Goal: Task Accomplishment & Management: Use online tool/utility

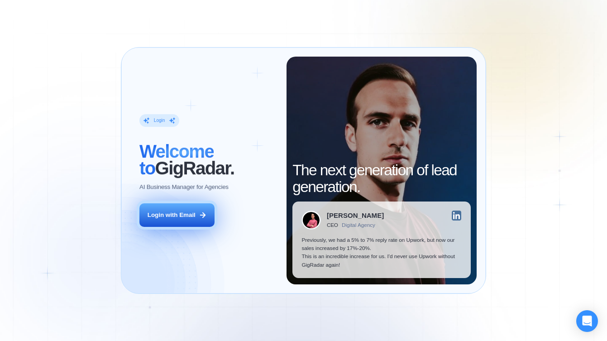
click at [176, 223] on button "Login with Email" at bounding box center [176, 215] width 75 height 24
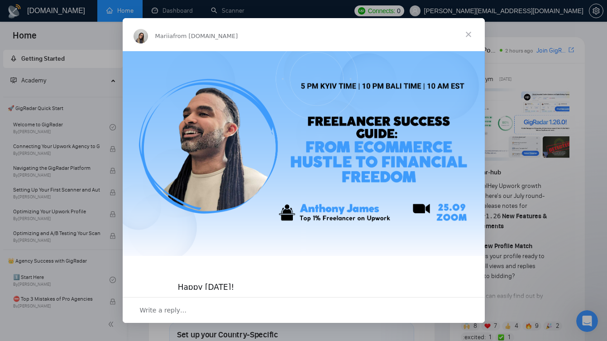
click at [469, 39] on span "Close" at bounding box center [468, 34] width 33 height 33
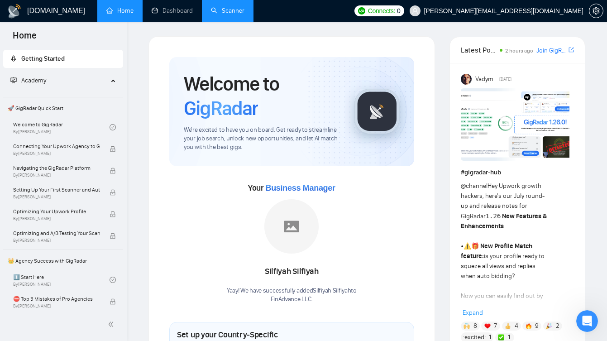
click at [231, 14] on link "Scanner" at bounding box center [228, 11] width 34 height 8
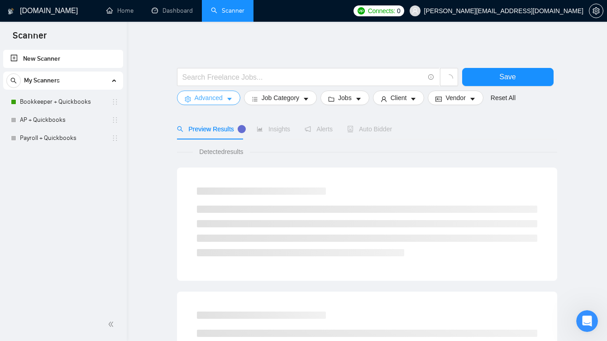
click at [224, 100] on button "Advanced" at bounding box center [208, 98] width 63 height 14
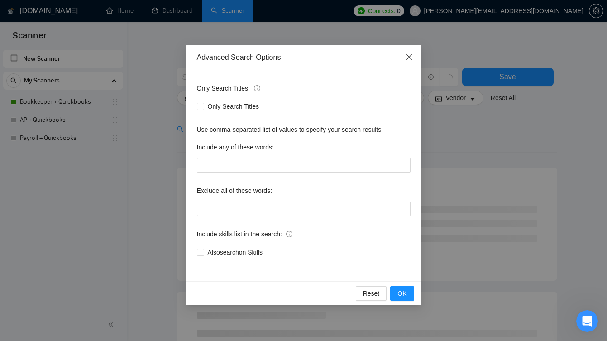
click at [407, 59] on icon "close" at bounding box center [409, 56] width 7 height 7
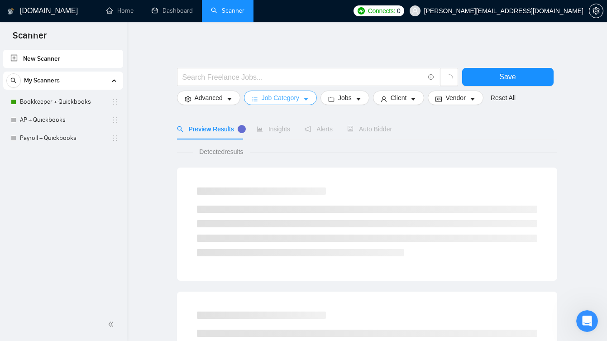
click at [291, 99] on span "Job Category" at bounding box center [281, 98] width 38 height 10
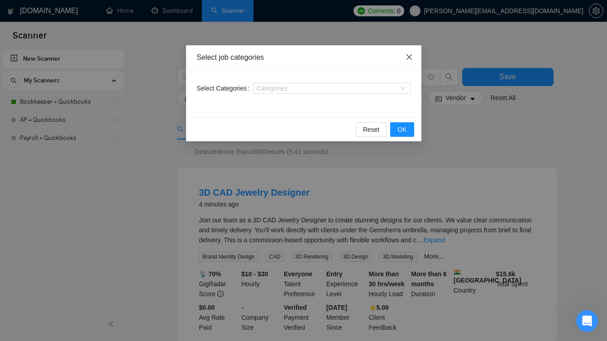
click at [409, 56] on icon "close" at bounding box center [409, 56] width 7 height 7
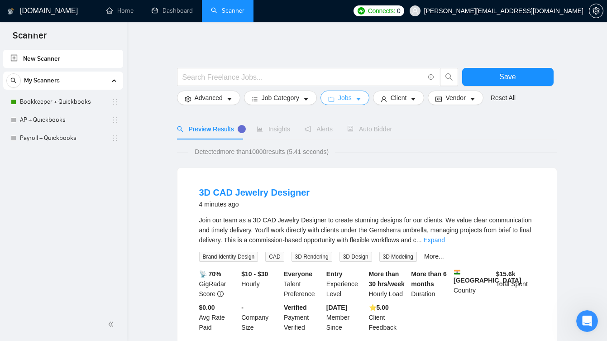
click at [339, 99] on button "Jobs" at bounding box center [345, 98] width 49 height 14
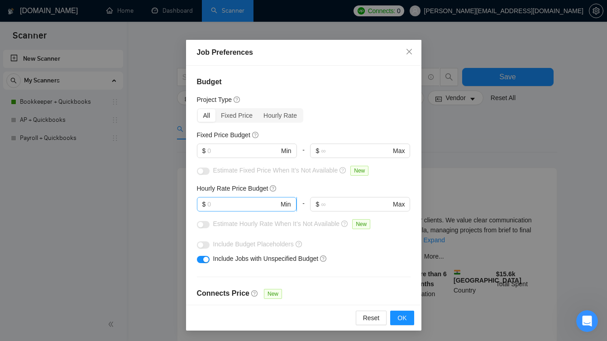
click at [272, 203] on input "text" at bounding box center [243, 204] width 72 height 10
click at [279, 200] on span "$ Min" at bounding box center [247, 204] width 100 height 14
type input "20"
click at [360, 209] on input "text" at bounding box center [356, 204] width 70 height 10
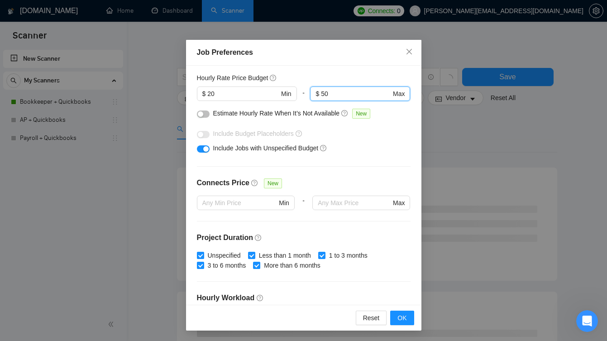
scroll to position [111, 0]
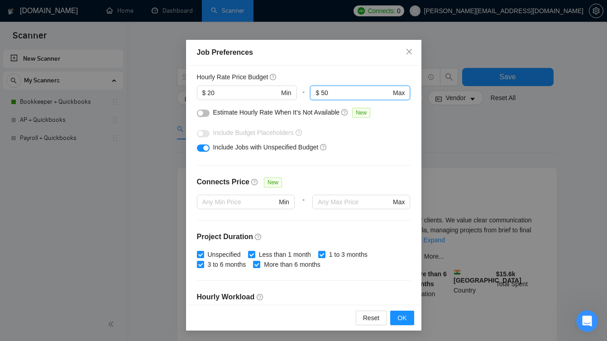
type input "50"
click at [206, 114] on button "button" at bounding box center [203, 113] width 13 height 7
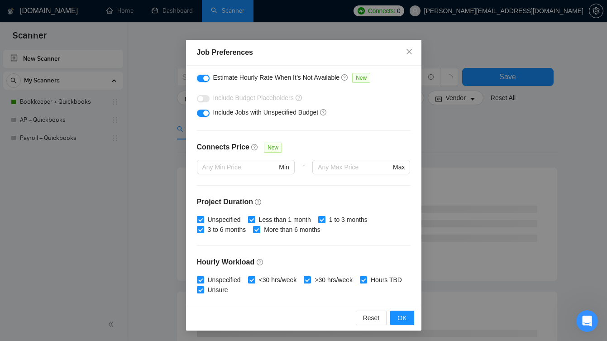
scroll to position [147, 0]
click at [340, 169] on input "text" at bounding box center [354, 166] width 73 height 10
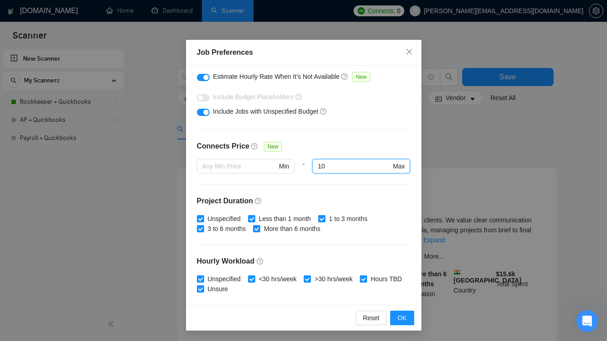
type input "10"
click at [347, 182] on div at bounding box center [361, 178] width 98 height 11
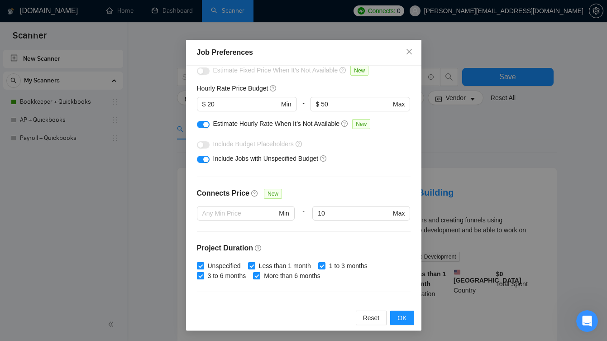
scroll to position [103, 0]
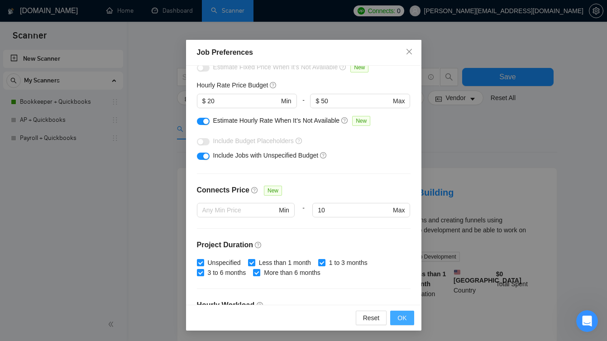
click at [402, 316] on span "OK" at bounding box center [401, 318] width 9 height 10
